Goal: Information Seeking & Learning: Find specific page/section

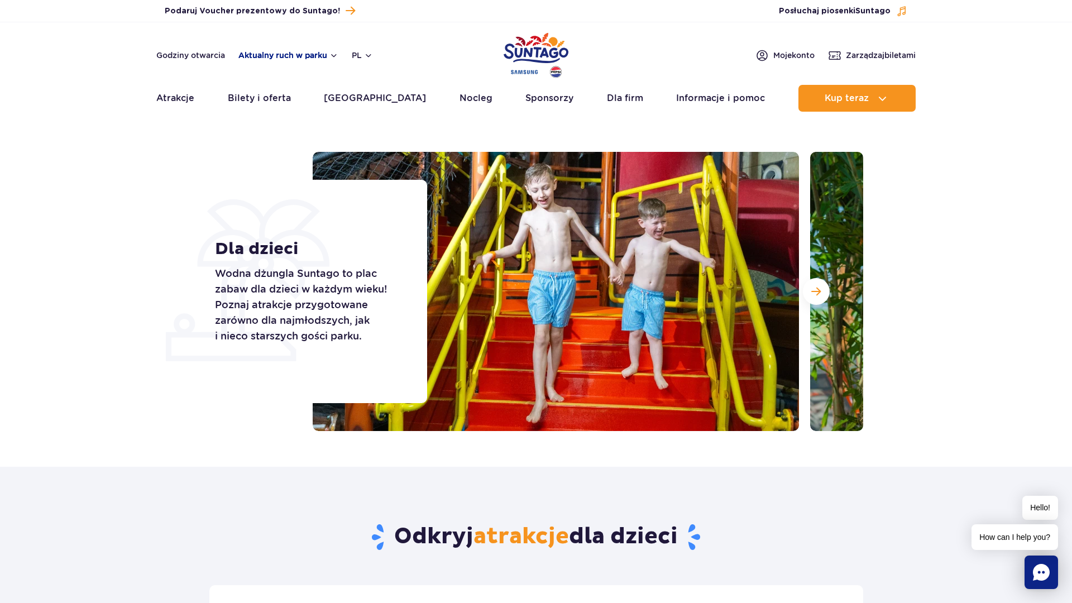
click at [261, 56] on button "Aktualny ruch w parku" at bounding box center [288, 55] width 100 height 9
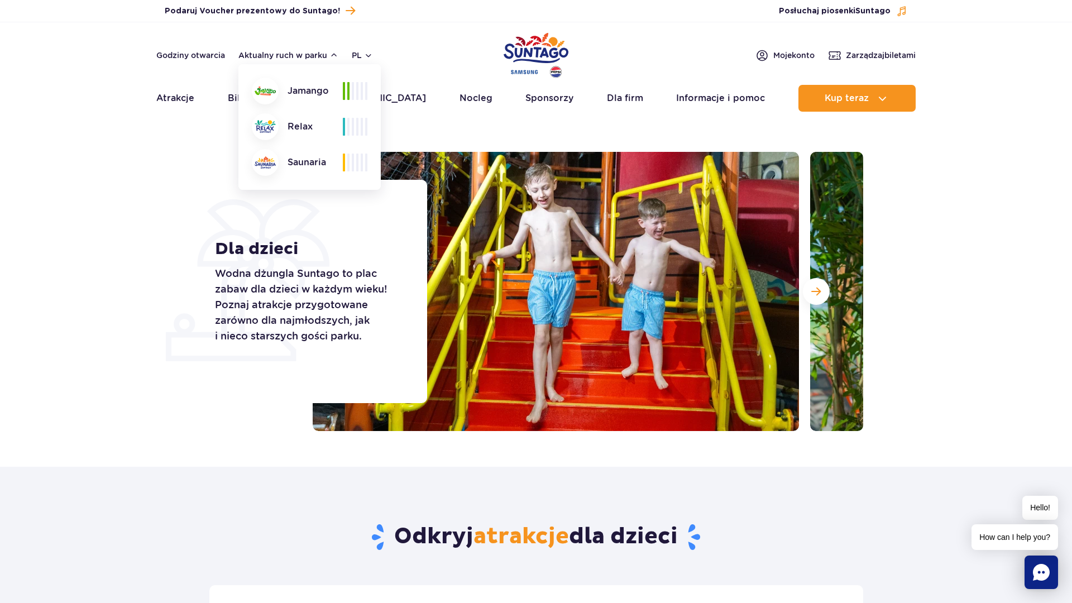
click at [348, 92] on span at bounding box center [348, 91] width 2 height 18
click at [268, 93] on img at bounding box center [265, 91] width 21 height 9
click at [217, 170] on div "Dla dzieci Wodna dżungla Suntago to plac zabaw dla dzieci w każdym wieku! Pozna…" at bounding box center [536, 291] width 671 height 279
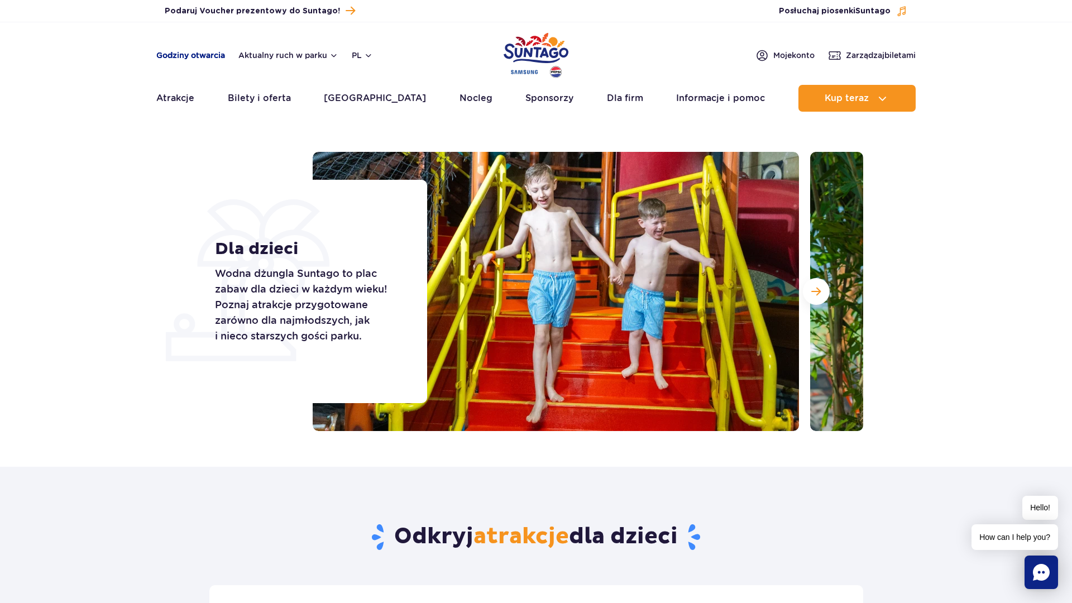
click at [200, 57] on link "Godziny otwarcia" at bounding box center [190, 55] width 69 height 11
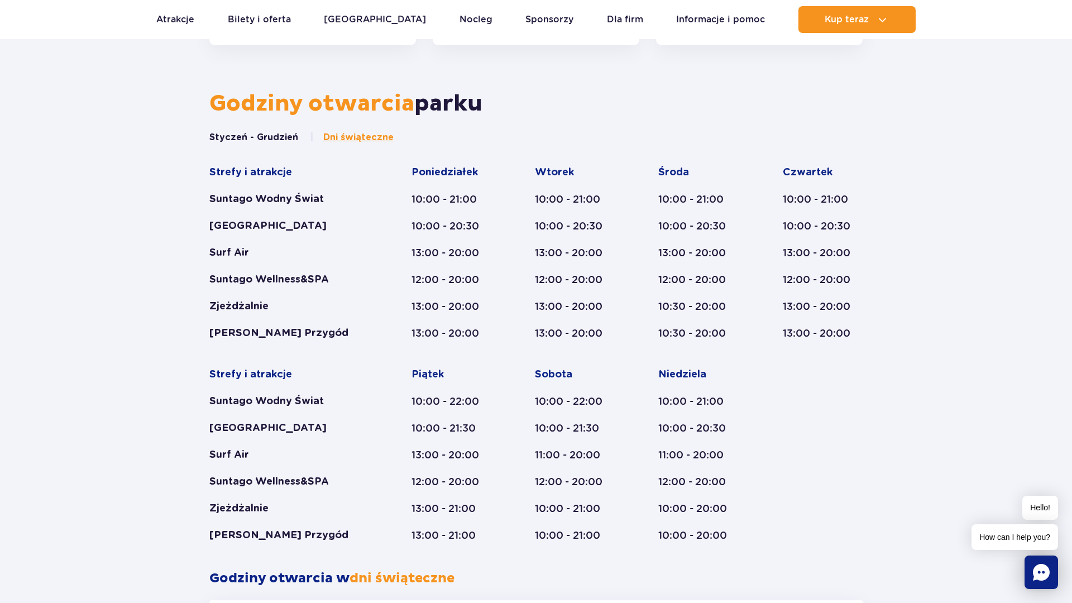
scroll to position [572, 0]
click at [367, 139] on span "Dni świąteczne" at bounding box center [358, 137] width 70 height 12
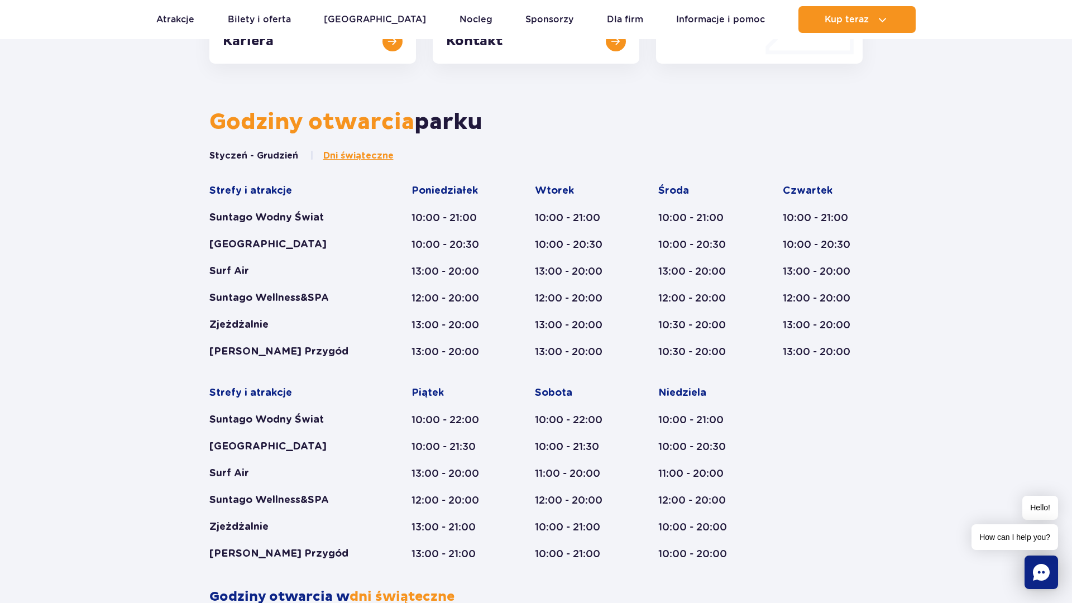
scroll to position [555, 0]
